Goal: Transaction & Acquisition: Download file/media

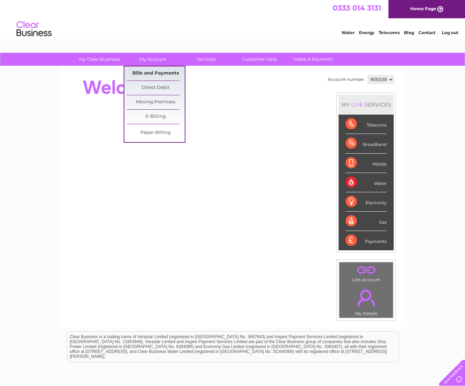
click at [153, 76] on link "Bills and Payments" at bounding box center [156, 73] width 58 height 14
click at [154, 74] on link "Bills and Payments" at bounding box center [156, 73] width 58 height 14
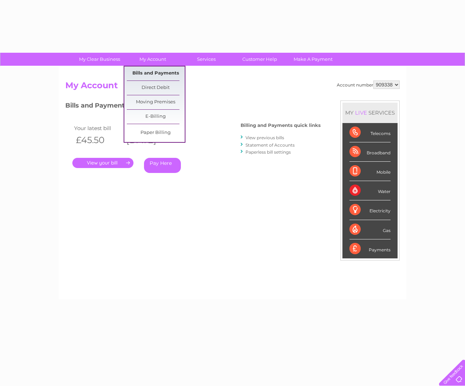
click at [151, 71] on link "Bills and Payments" at bounding box center [156, 73] width 58 height 14
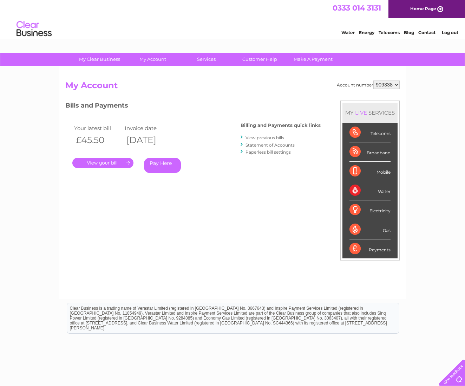
click at [267, 136] on link "View previous bills" at bounding box center [265, 137] width 39 height 5
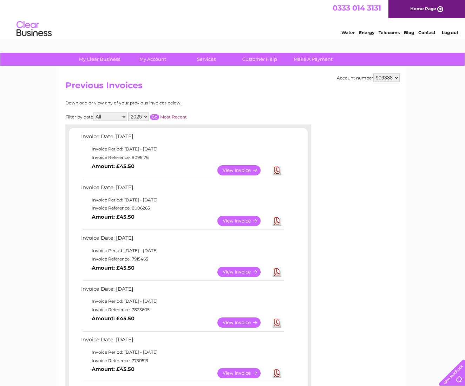
scroll to position [14, 0]
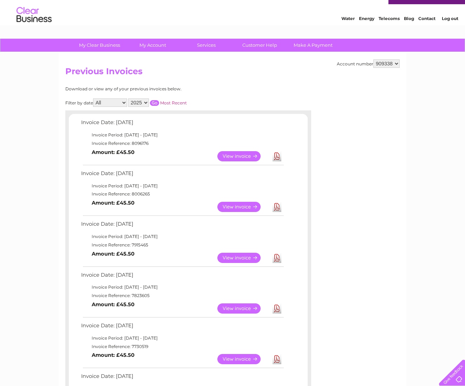
click at [278, 203] on link "Download" at bounding box center [277, 207] width 9 height 10
select select "994424"
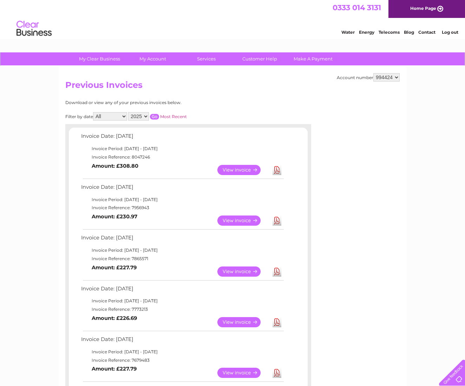
scroll to position [2, 0]
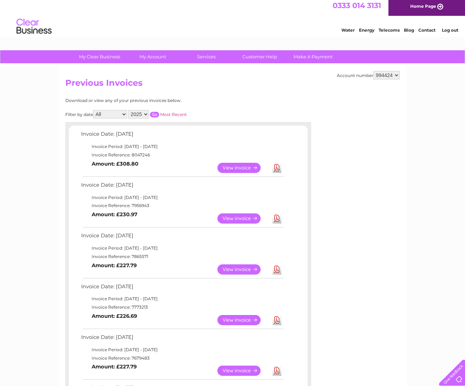
click at [278, 219] on link "Download" at bounding box center [277, 218] width 9 height 10
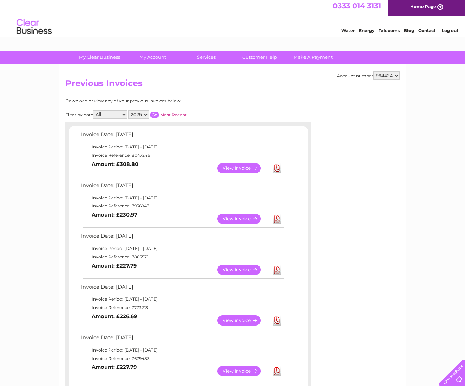
scroll to position [3, 0]
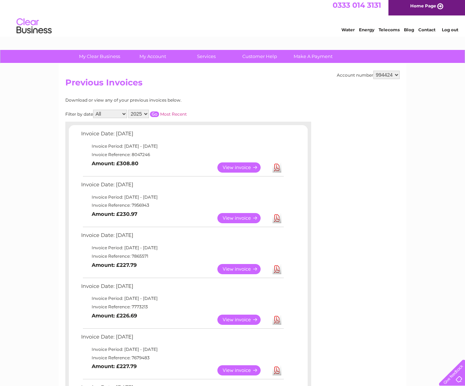
click at [278, 166] on link "Download" at bounding box center [277, 167] width 9 height 10
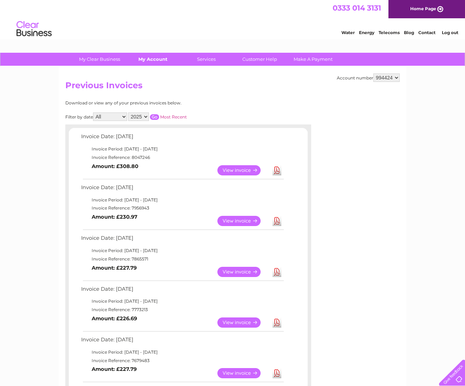
scroll to position [0, 0]
